Goal: Transaction & Acquisition: Purchase product/service

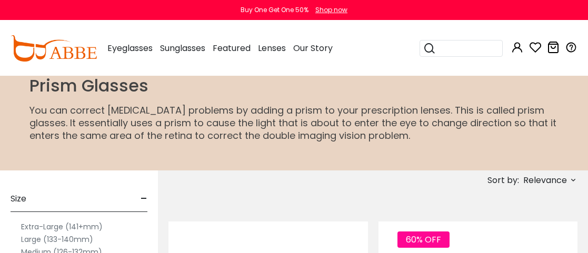
click at [313, 68] on button "Later" at bounding box center [315, 68] width 47 height 26
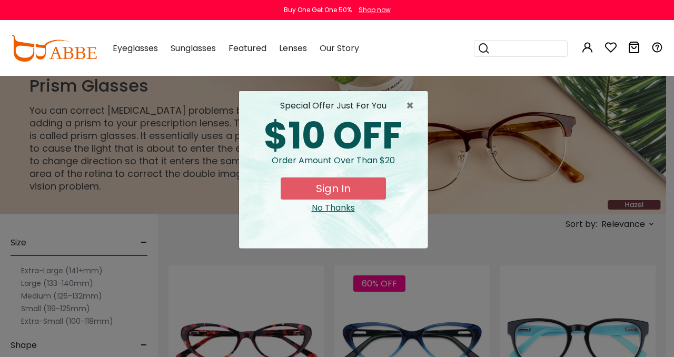
click at [351, 206] on div "No Thanks" at bounding box center [334, 208] width 172 height 13
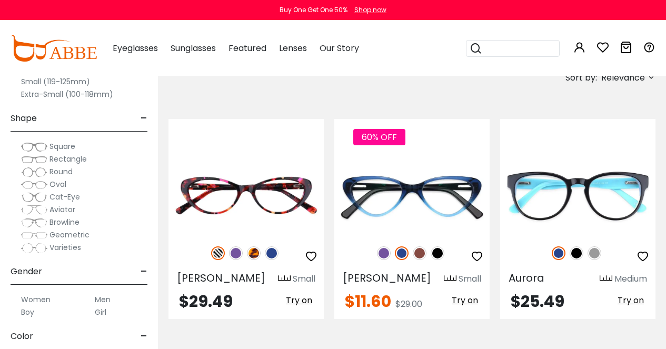
scroll to position [78, 0]
click at [55, 224] on span "Browline" at bounding box center [65, 224] width 30 height 11
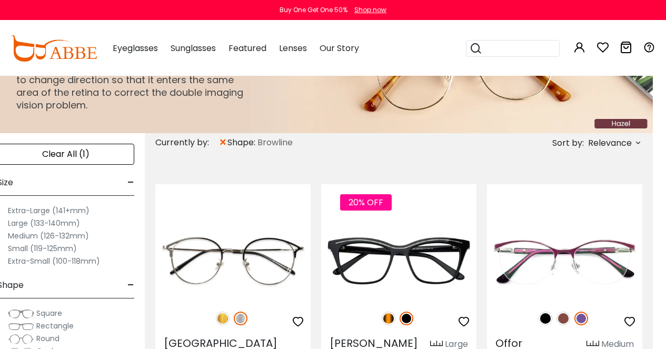
scroll to position [0, 13]
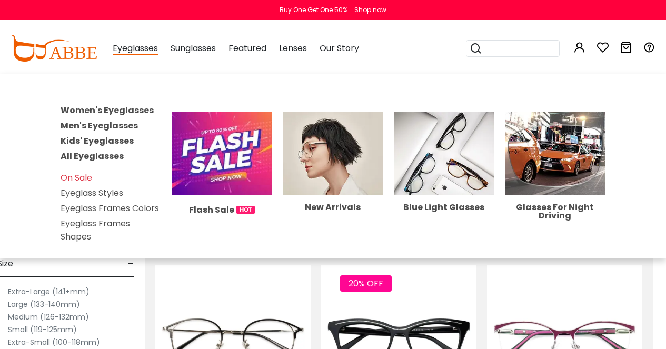
click at [153, 48] on span "Eyeglasses" at bounding box center [135, 48] width 45 height 13
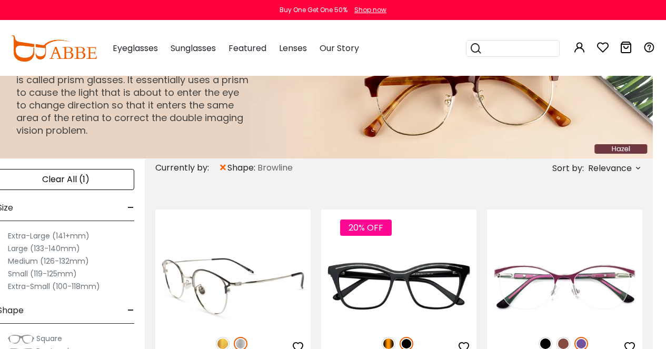
scroll to position [55, 13]
